Goal: Task Accomplishment & Management: Complete application form

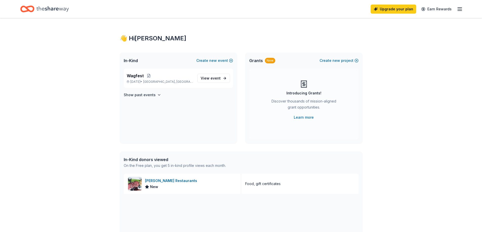
click at [460, 10] on icon "button" at bounding box center [460, 9] width 6 height 6
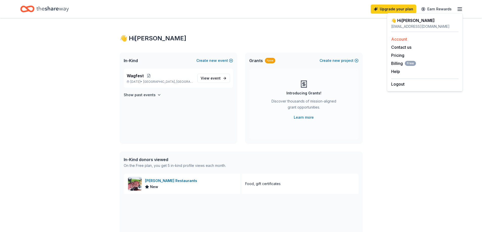
click at [407, 40] on link "Account" at bounding box center [399, 39] width 16 height 5
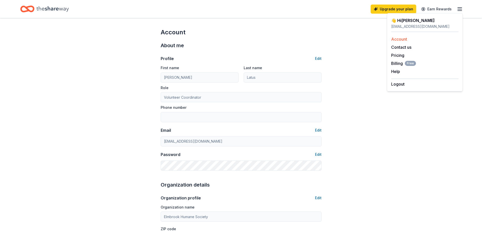
click at [406, 40] on link "Account" at bounding box center [399, 39] width 16 height 5
click at [405, 31] on div "👋 Hi Nicole nicolel@ebhs.org" at bounding box center [424, 24] width 67 height 15
click at [406, 22] on div "👋 Hi Nicole" at bounding box center [424, 20] width 67 height 6
click at [399, 55] on link "Pricing" at bounding box center [397, 55] width 13 height 5
click at [270, 52] on div "Profile Edit First name Nicole Last name Latus Role Volunteer Coordinator Phone…" at bounding box center [241, 110] width 161 height 121
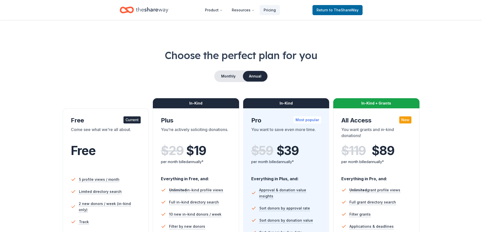
click at [149, 10] on icon "Home" at bounding box center [152, 10] width 32 height 10
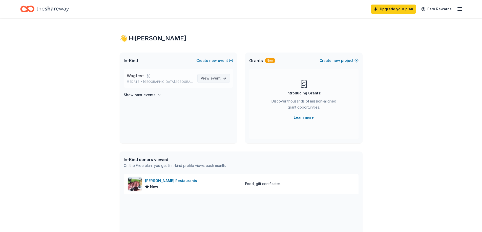
click at [219, 79] on span "event" at bounding box center [215, 78] width 10 height 4
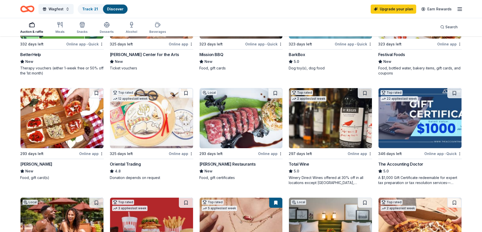
scroll to position [228, 0]
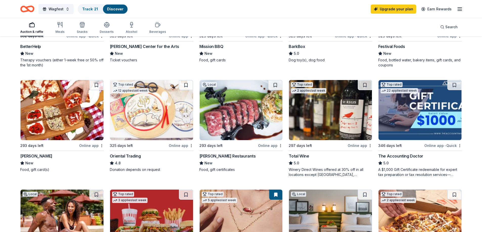
click at [220, 111] on img at bounding box center [241, 110] width 83 height 60
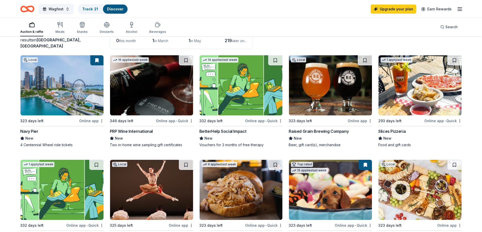
scroll to position [0, 0]
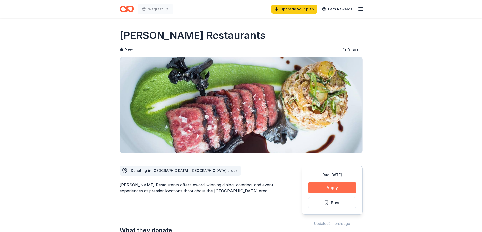
click at [323, 187] on button "Apply" at bounding box center [332, 187] width 48 height 11
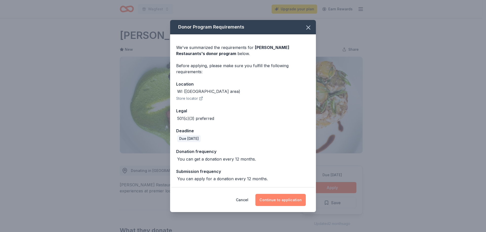
click at [290, 200] on button "Continue to application" at bounding box center [280, 200] width 50 height 12
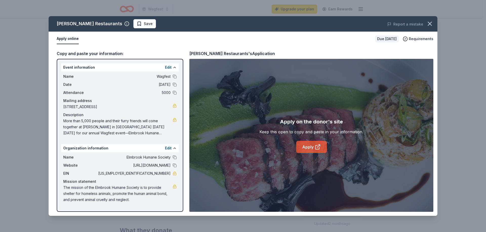
click at [314, 146] on link "Apply" at bounding box center [311, 147] width 31 height 12
